Goal: Task Accomplishment & Management: Use online tool/utility

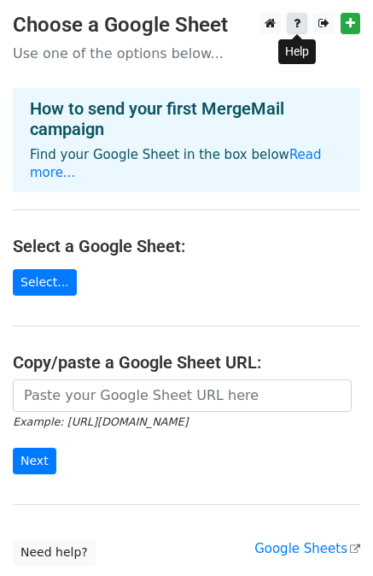
click at [303, 32] on link at bounding box center [297, 23] width 20 height 21
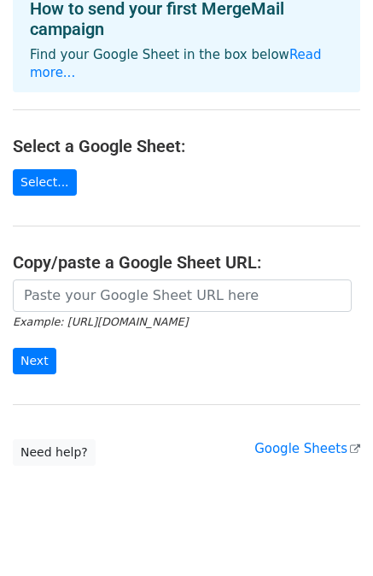
scroll to position [106, 0]
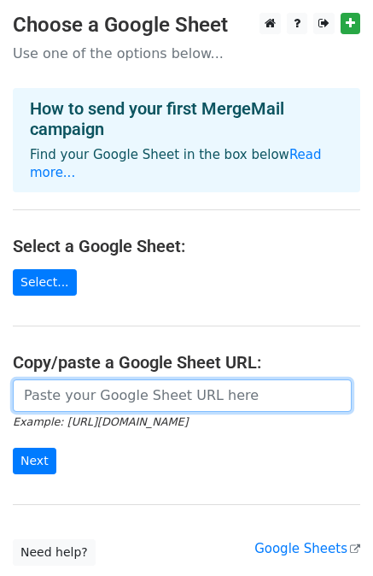
click at [112, 380] on input "url" at bounding box center [182, 395] width 339 height 32
paste input "https://docs.google.com/spreadsheets/d/16SVwCjR7j5xDBcIy5ZMTHDjBuadjzIlmQLic70Y…"
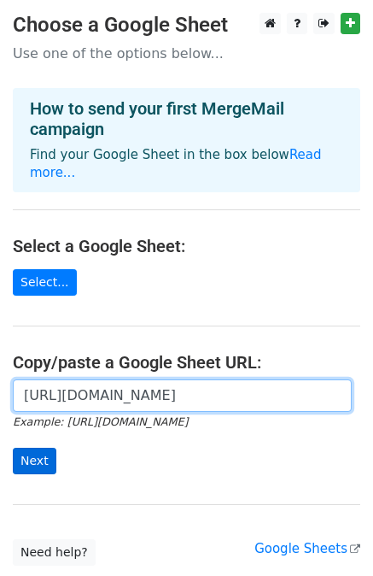
type input "https://docs.google.com/spreadsheets/d/16SVwCjR7j5xDBcIy5ZMTHDjBuadjzIlmQLic70Y…"
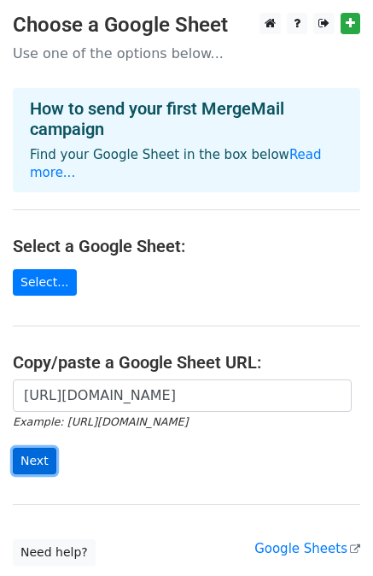
click at [27, 447] on input "Next" at bounding box center [35, 460] width 44 height 26
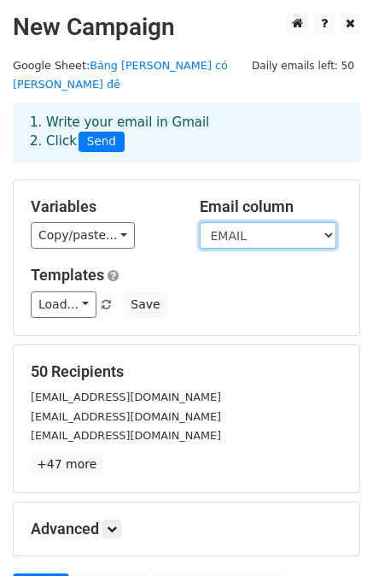
click at [256, 222] on select "XƯNG HÔ HỌ TÊN EMAIL" at bounding box center [268, 235] width 137 height 26
click at [200, 222] on select "XƯNG HÔ HỌ TÊN EMAIL" at bounding box center [268, 235] width 137 height 26
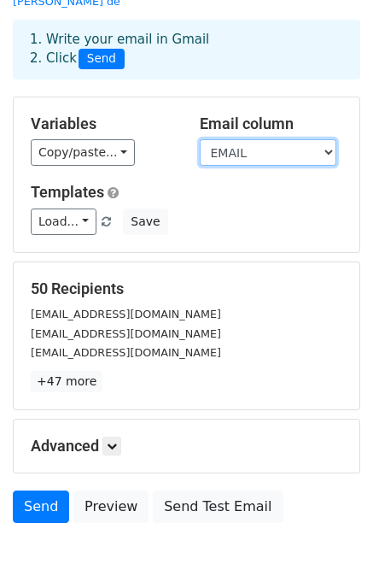
scroll to position [85, 0]
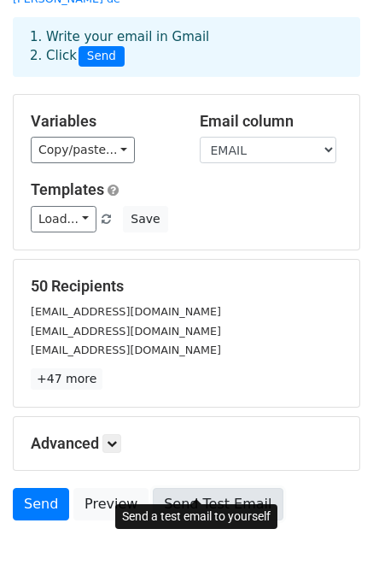
click at [186, 488] on link "Send Test Email" at bounding box center [218, 504] width 130 height 32
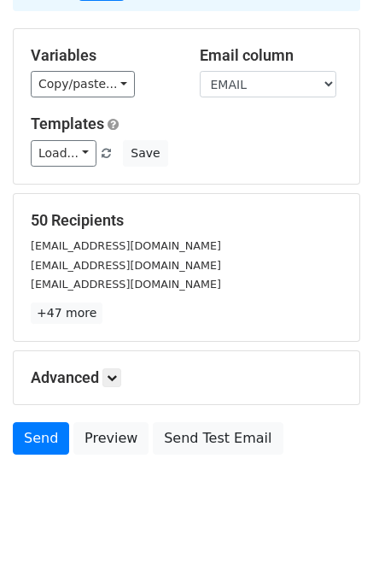
scroll to position [154, 0]
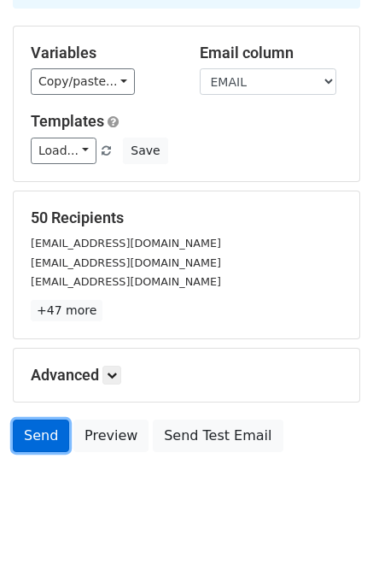
click at [32, 419] on link "Send" at bounding box center [41, 435] width 56 height 32
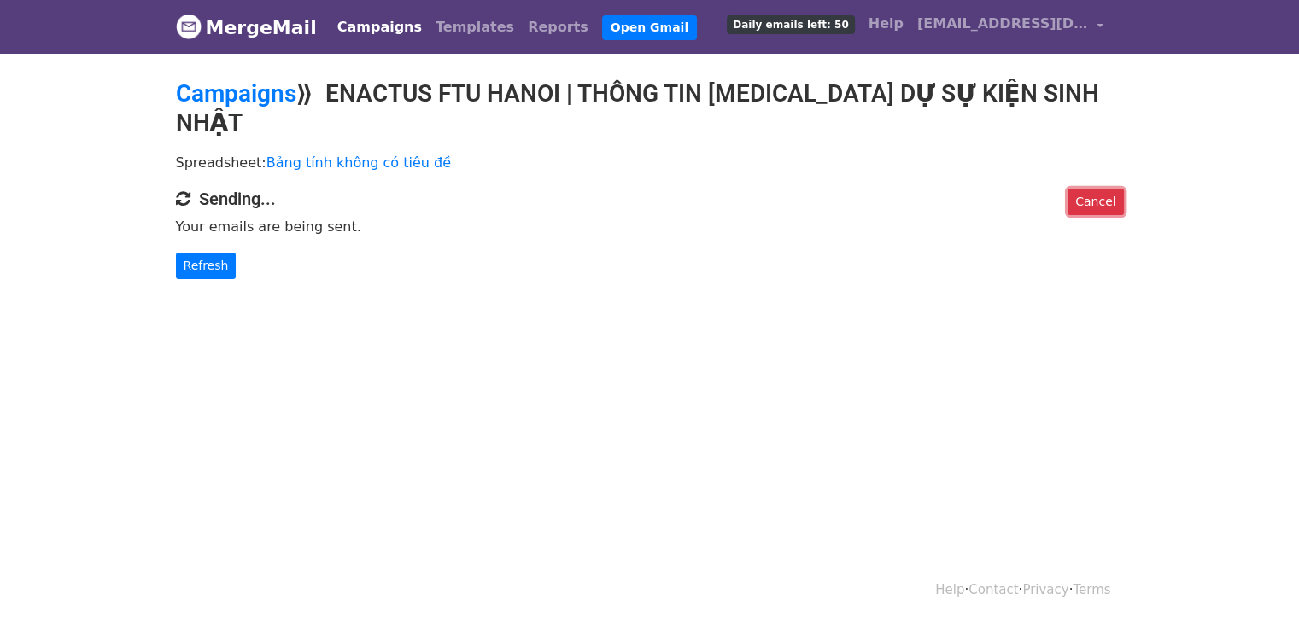
drag, startPoint x: 1078, startPoint y: 179, endPoint x: 751, endPoint y: 96, distance: 336.8
click at [1078, 189] on link "Cancel" at bounding box center [1095, 202] width 56 height 26
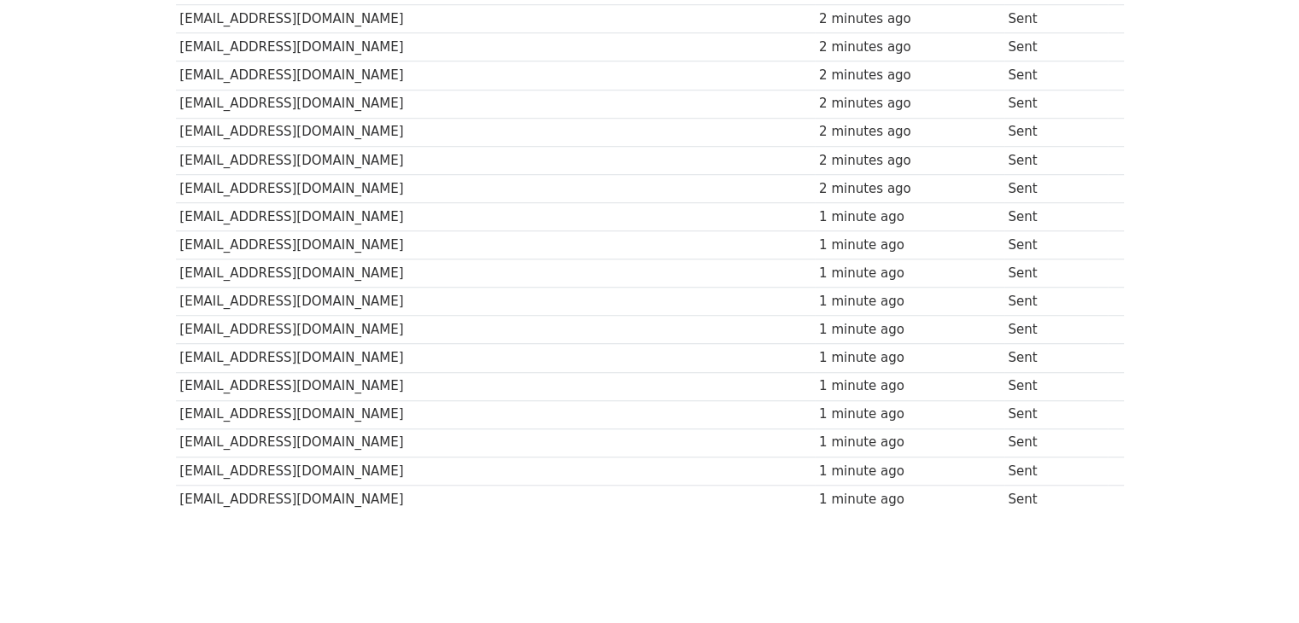
scroll to position [1271, 0]
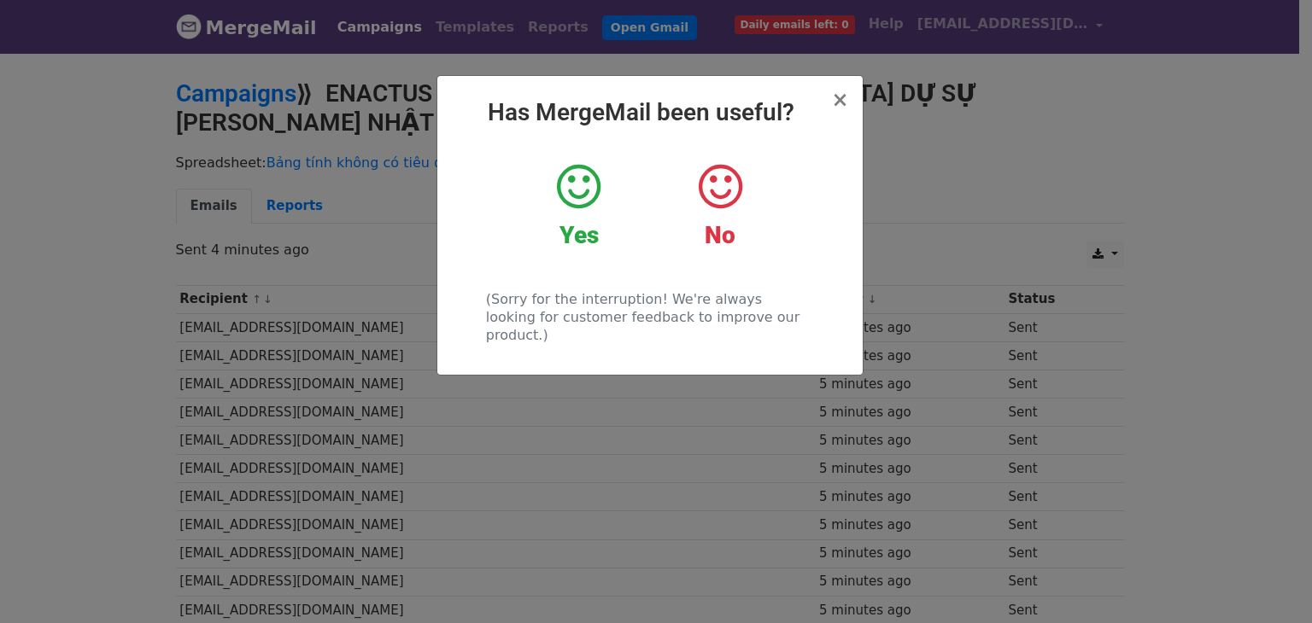
click at [591, 204] on icon at bounding box center [579, 186] width 44 height 51
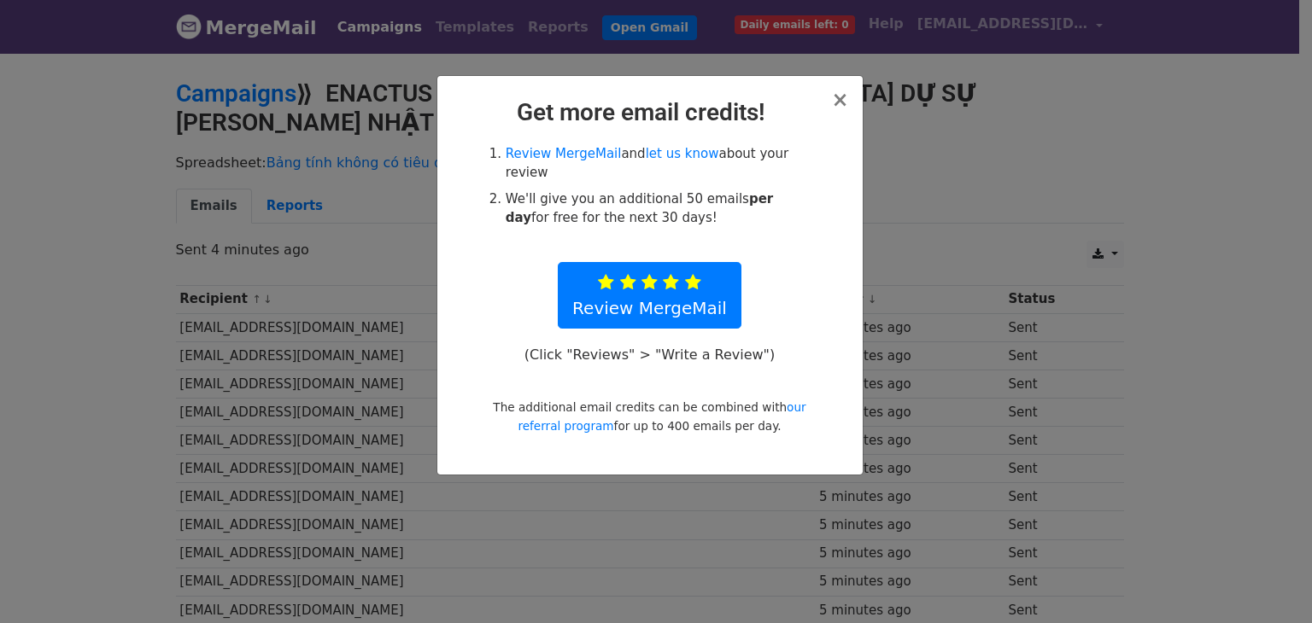
click at [832, 98] on h2 "Get more email credits!" at bounding box center [650, 112] width 398 height 29
click at [845, 104] on span "×" at bounding box center [839, 100] width 17 height 24
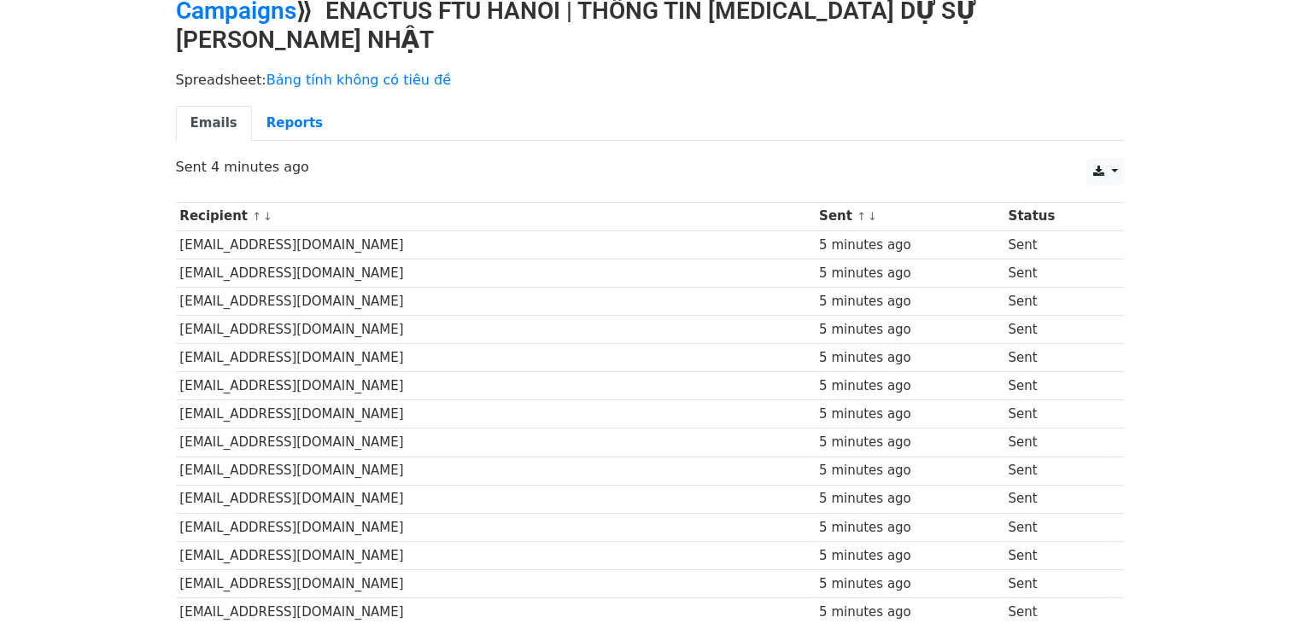
scroll to position [85, 0]
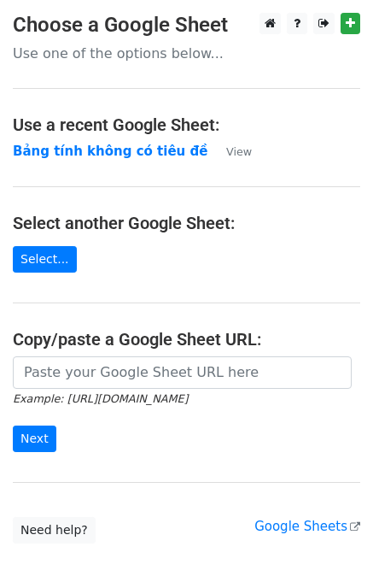
scroll to position [102, 0]
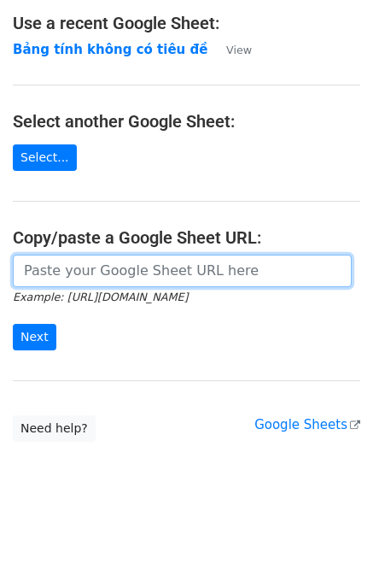
click at [94, 272] on input "url" at bounding box center [182, 270] width 339 height 32
drag, startPoint x: 92, startPoint y: 271, endPoint x: 215, endPoint y: 275, distance: 123.0
click at [216, 277] on input "url" at bounding box center [182, 270] width 339 height 32
paste input "https://docs.google.com/spreadsheets/d/12wH8yZYjzFxwEsg55R7cy1YNYYAAubhcIbXHyey…"
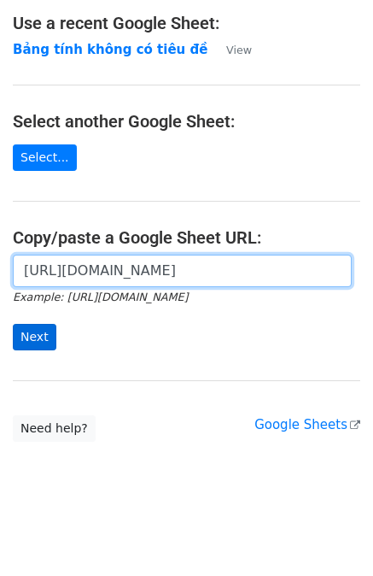
type input "https://docs.google.com/spreadsheets/d/12wH8yZYjzFxwEsg55R7cy1YNYYAAubhcIbXHyey…"
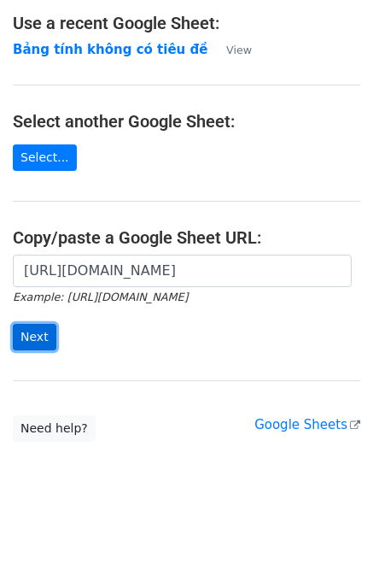
click at [43, 328] on input "Next" at bounding box center [35, 337] width 44 height 26
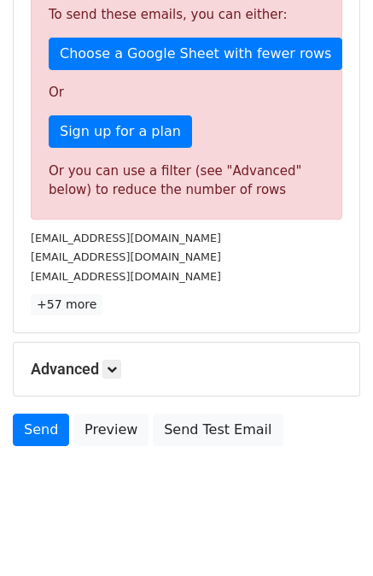
scroll to position [512, 0]
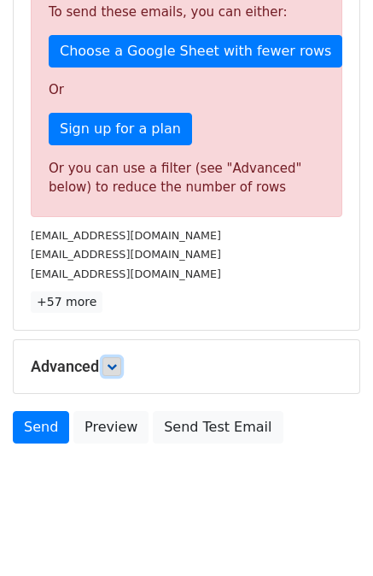
click at [106, 358] on link at bounding box center [111, 366] width 19 height 19
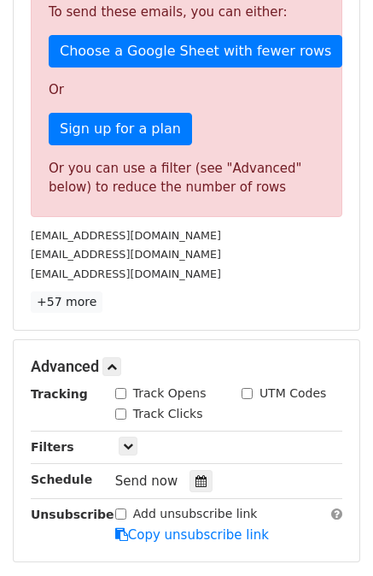
click at [123, 388] on input "Track Opens" at bounding box center [120, 393] width 11 height 11
checkbox input "true"
click at [122, 408] on input "Track Clicks" at bounding box center [120, 413] width 11 height 11
checkbox input "true"
click at [245, 390] on input "UTM Codes" at bounding box center [247, 393] width 11 height 11
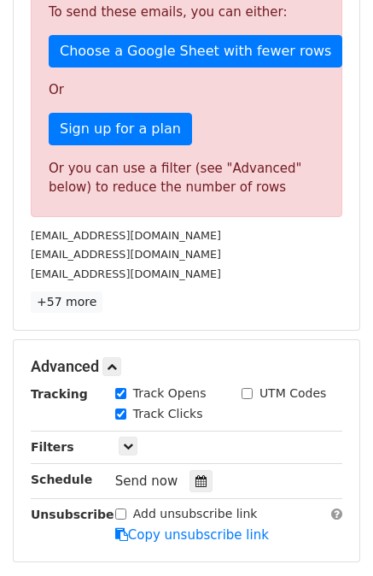
checkbox input "true"
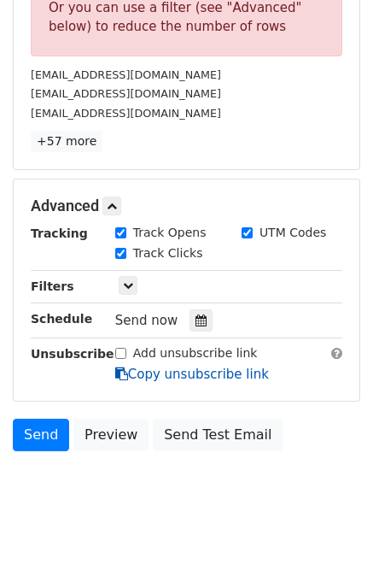
scroll to position [683, 0]
